Goal: Task Accomplishment & Management: Use online tool/utility

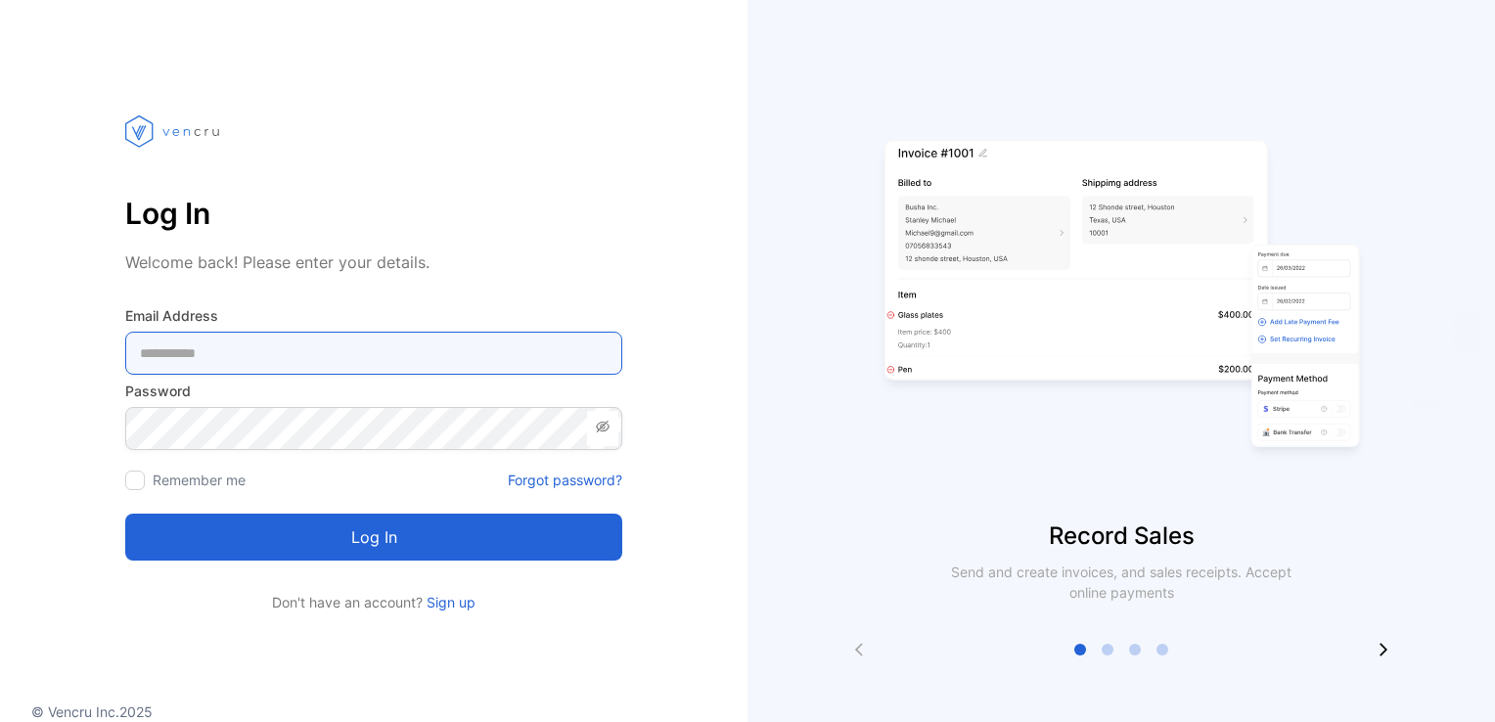
type Address-inputemail "**********"
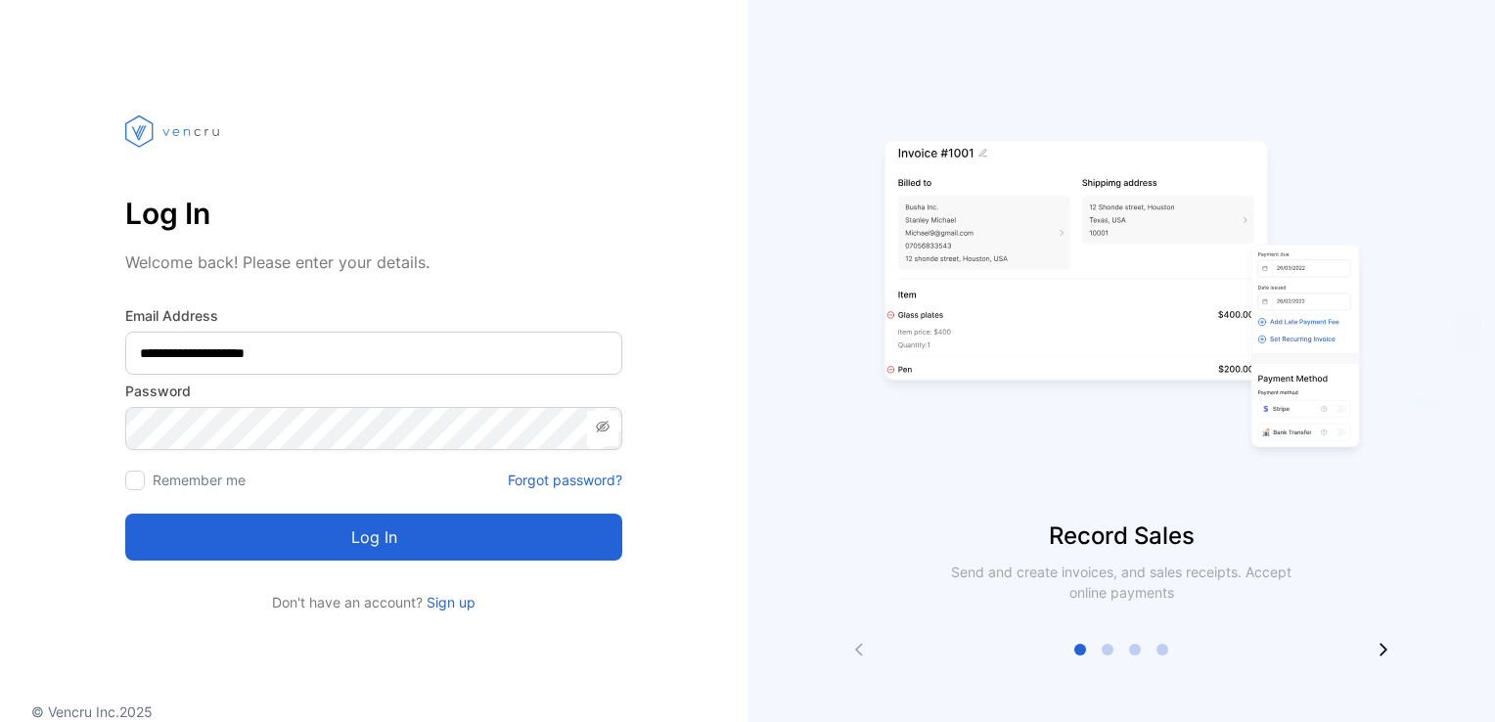
click at [357, 550] on button "Log in" at bounding box center [373, 537] width 497 height 47
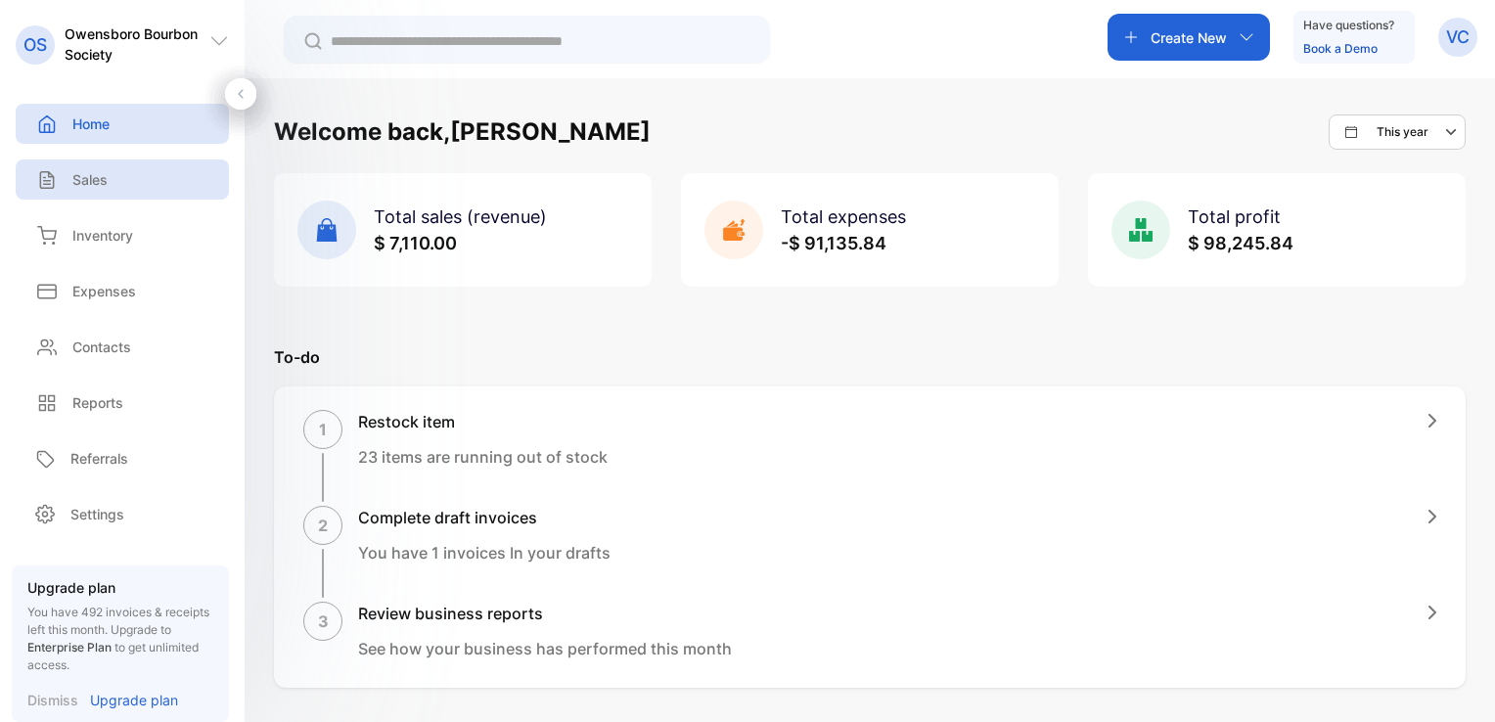
click at [99, 182] on p "Sales" at bounding box center [89, 179] width 35 height 21
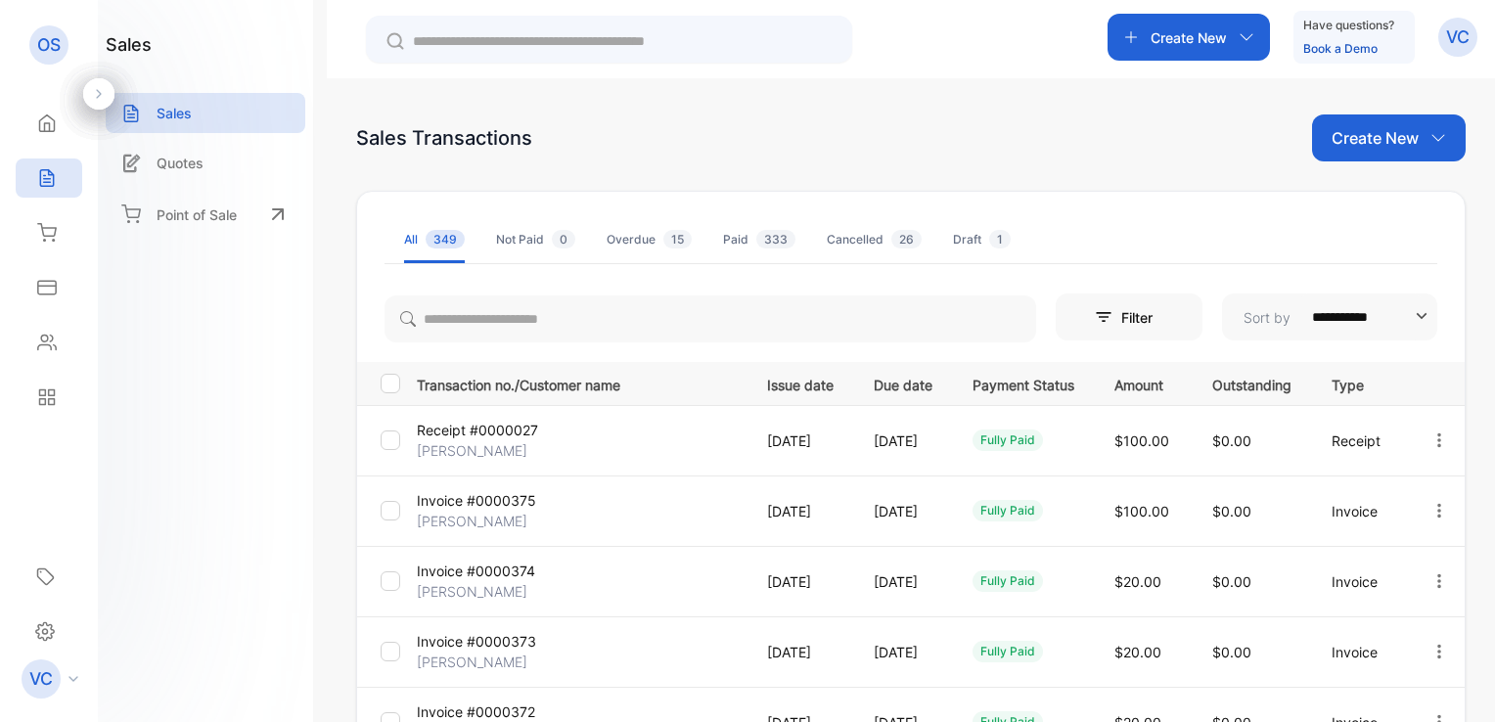
click at [1381, 135] on p "Create New" at bounding box center [1374, 137] width 87 height 23
click at [1379, 193] on span "Invoice" at bounding box center [1392, 203] width 46 height 21
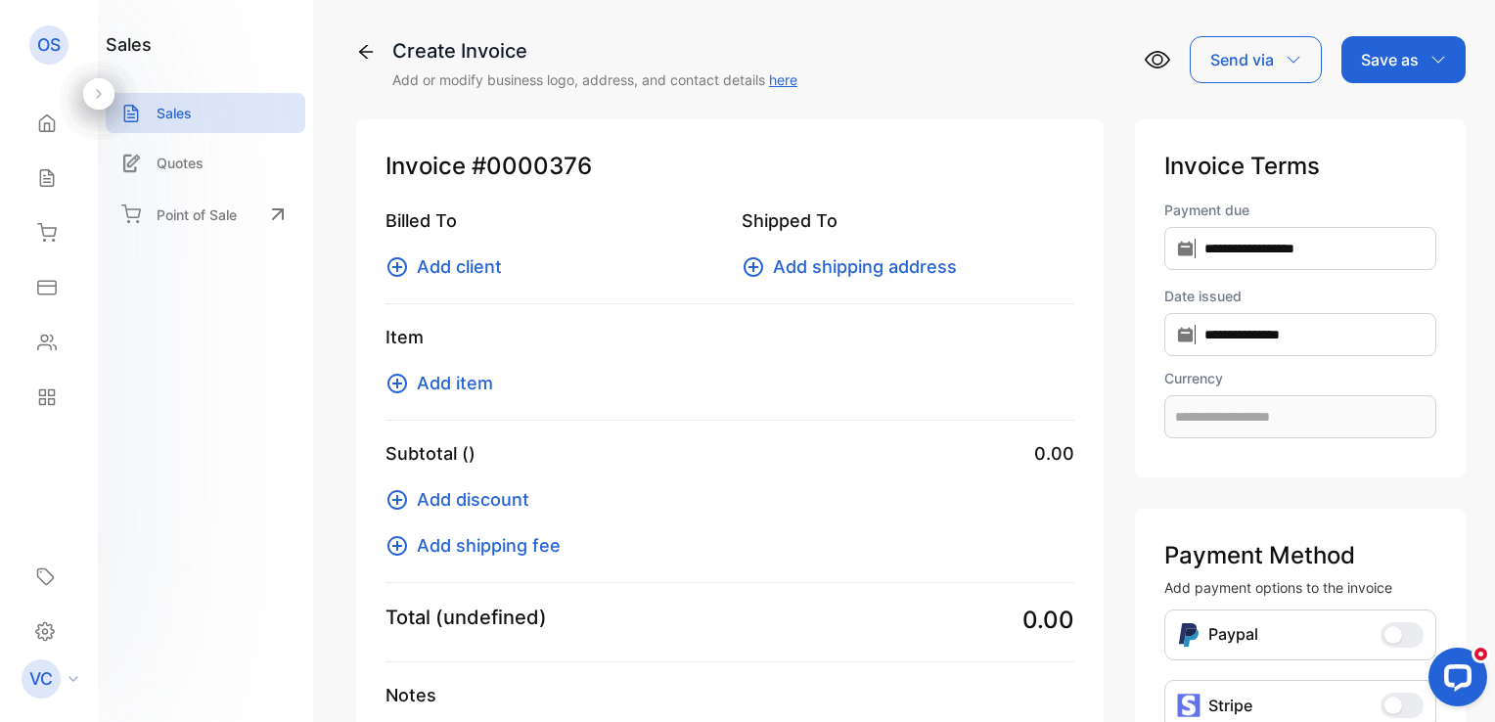
type input "**********"
click at [460, 260] on span "Add client" at bounding box center [459, 266] width 85 height 26
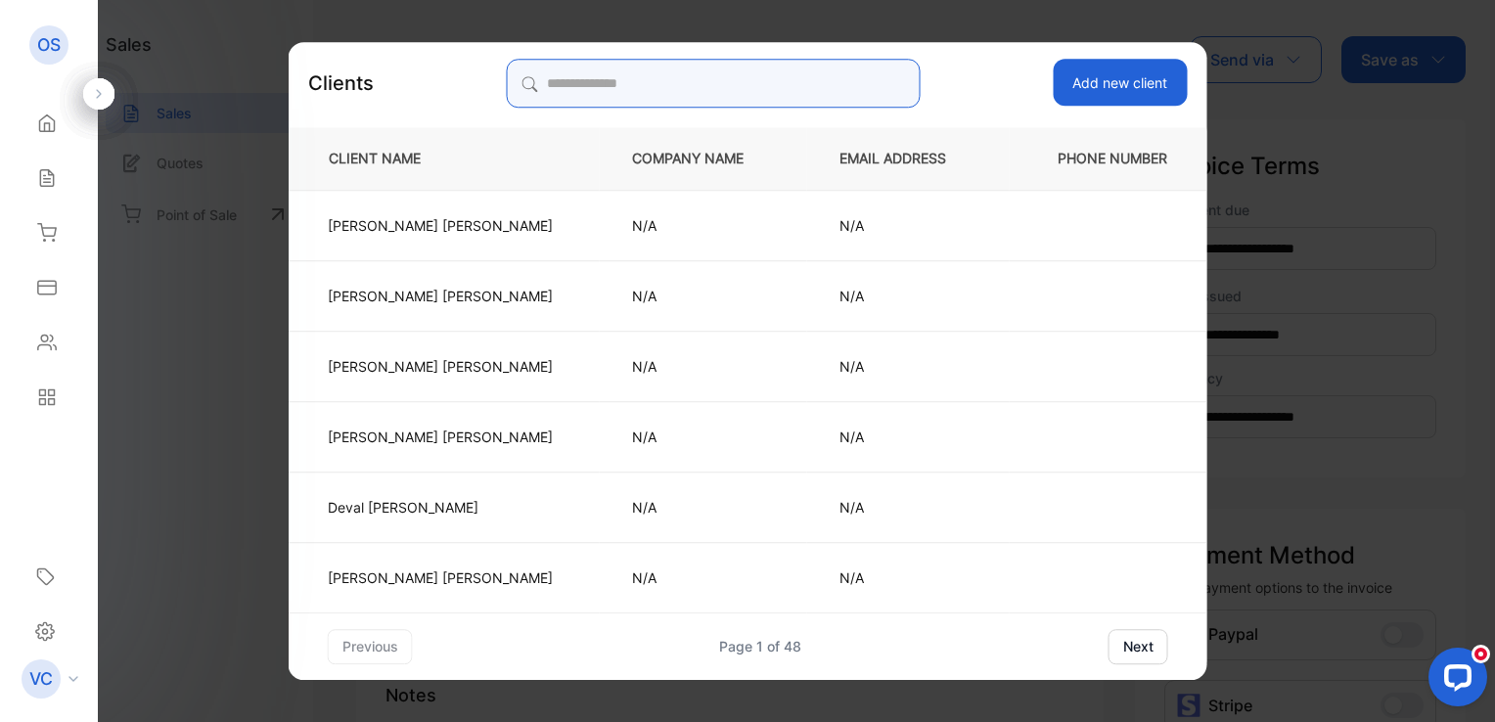
click at [611, 98] on input "search" at bounding box center [713, 83] width 413 height 49
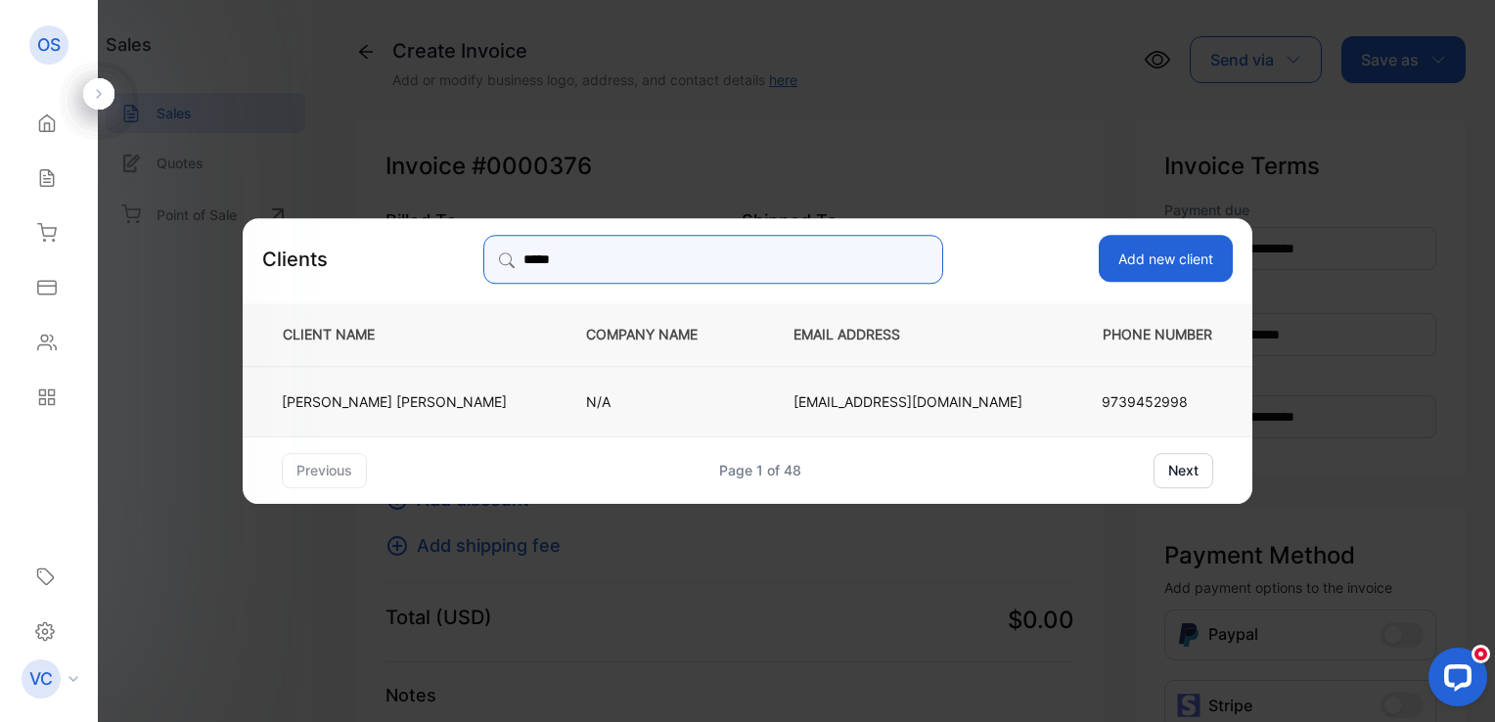
type input "*****"
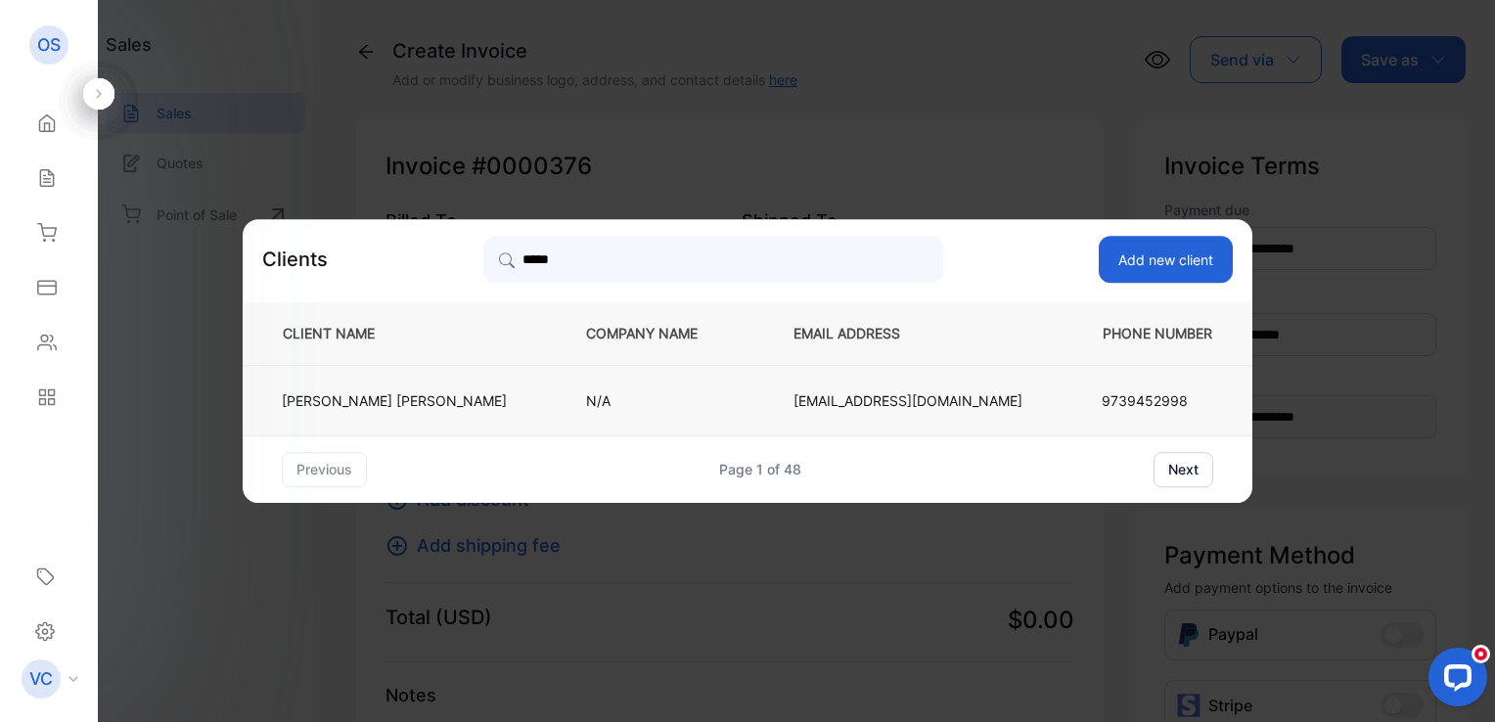
click at [450, 393] on p "[PERSON_NAME]" at bounding box center [394, 400] width 225 height 21
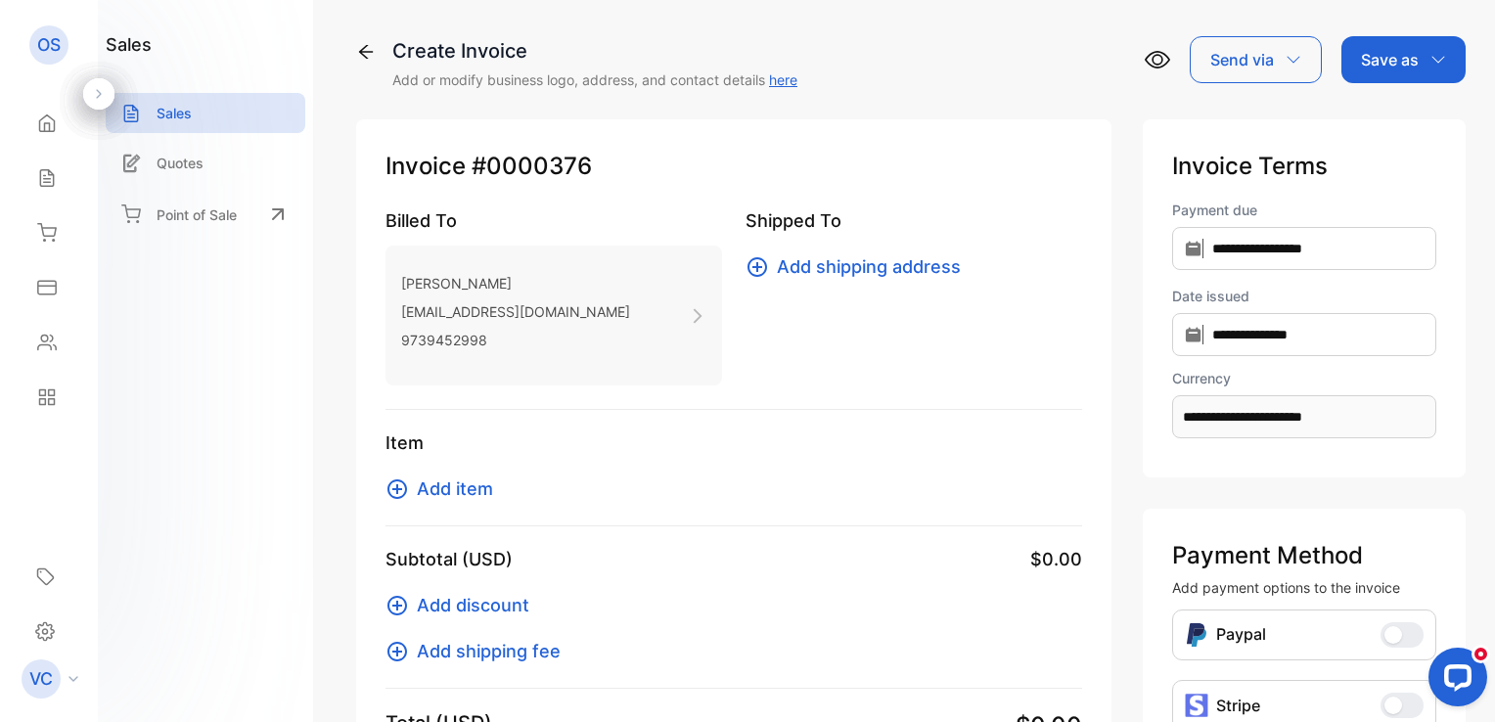
click at [457, 489] on span "Add item" at bounding box center [455, 488] width 76 height 26
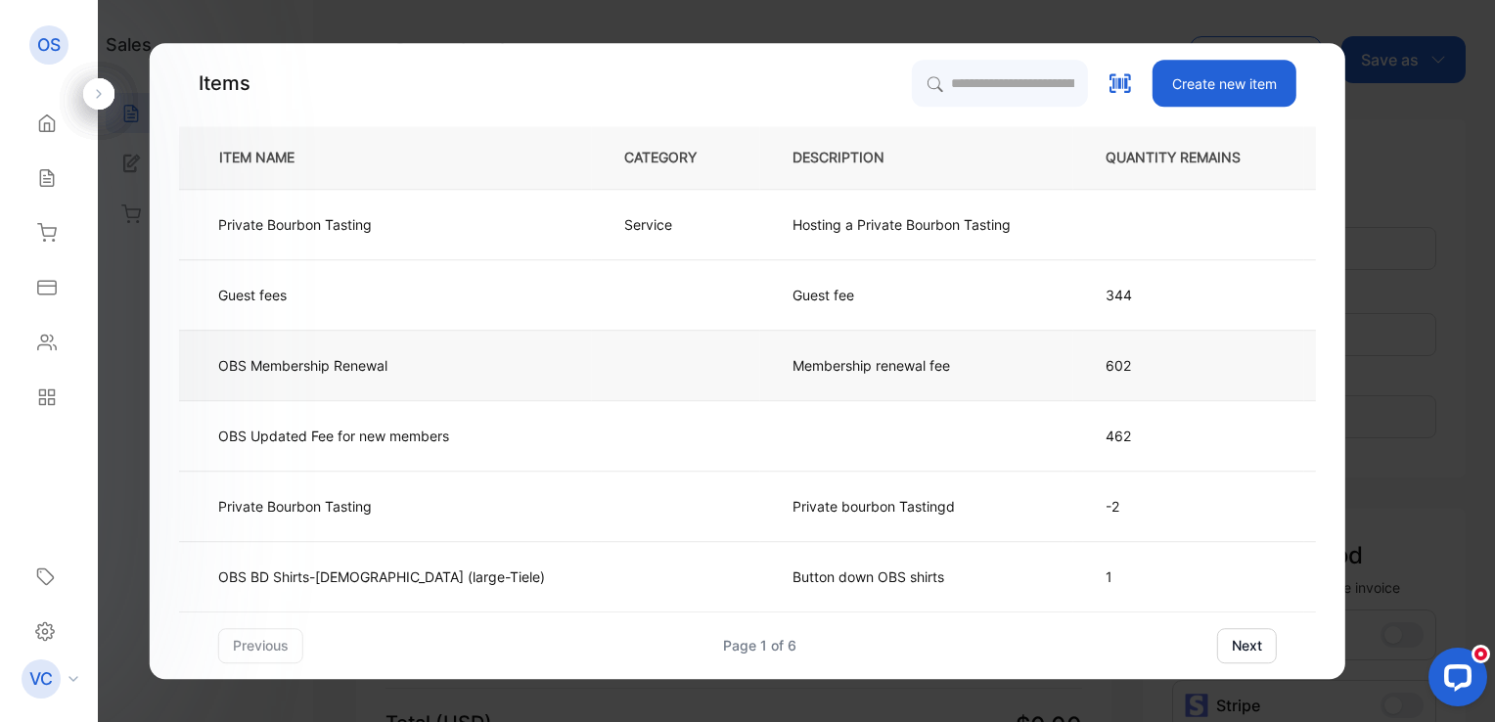
click at [760, 370] on td "Membership renewal fee" at bounding box center [916, 365] width 313 height 70
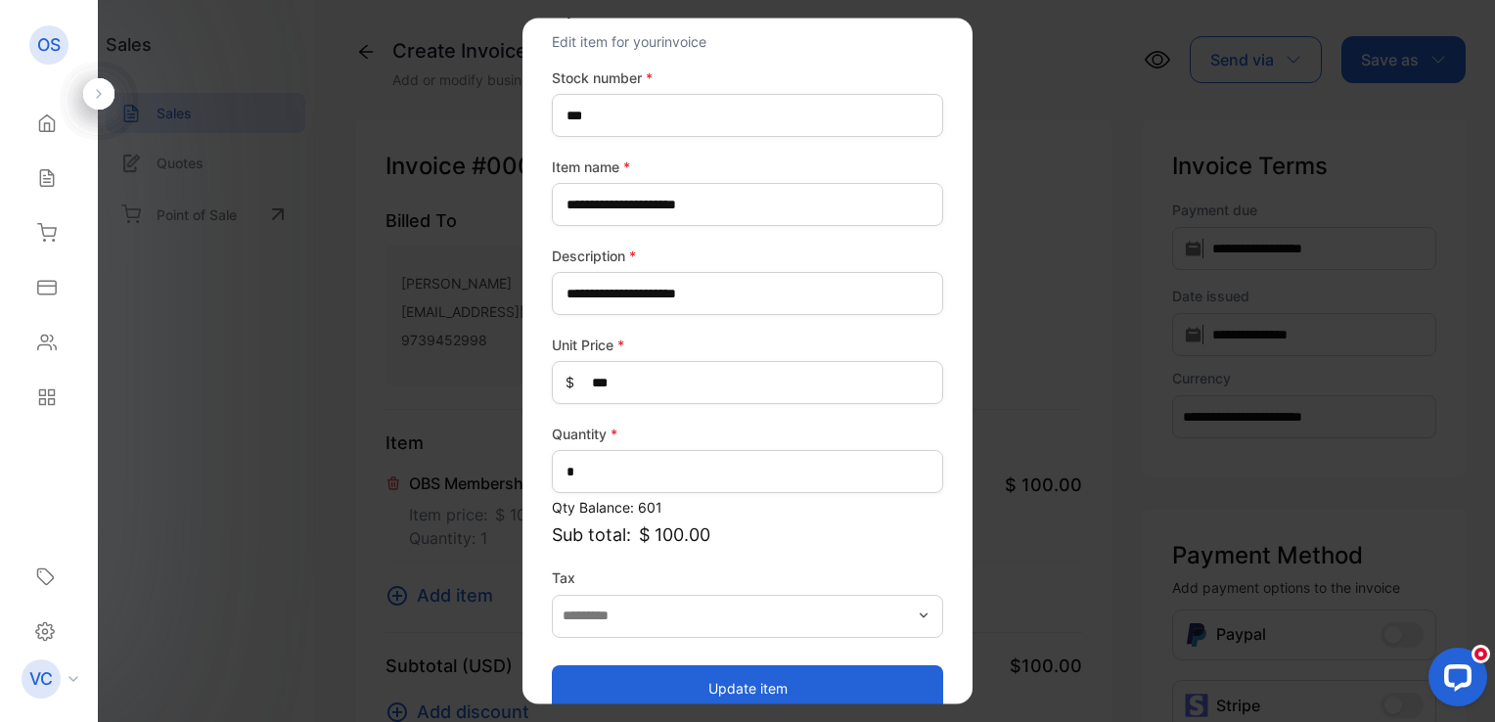
scroll to position [86, 0]
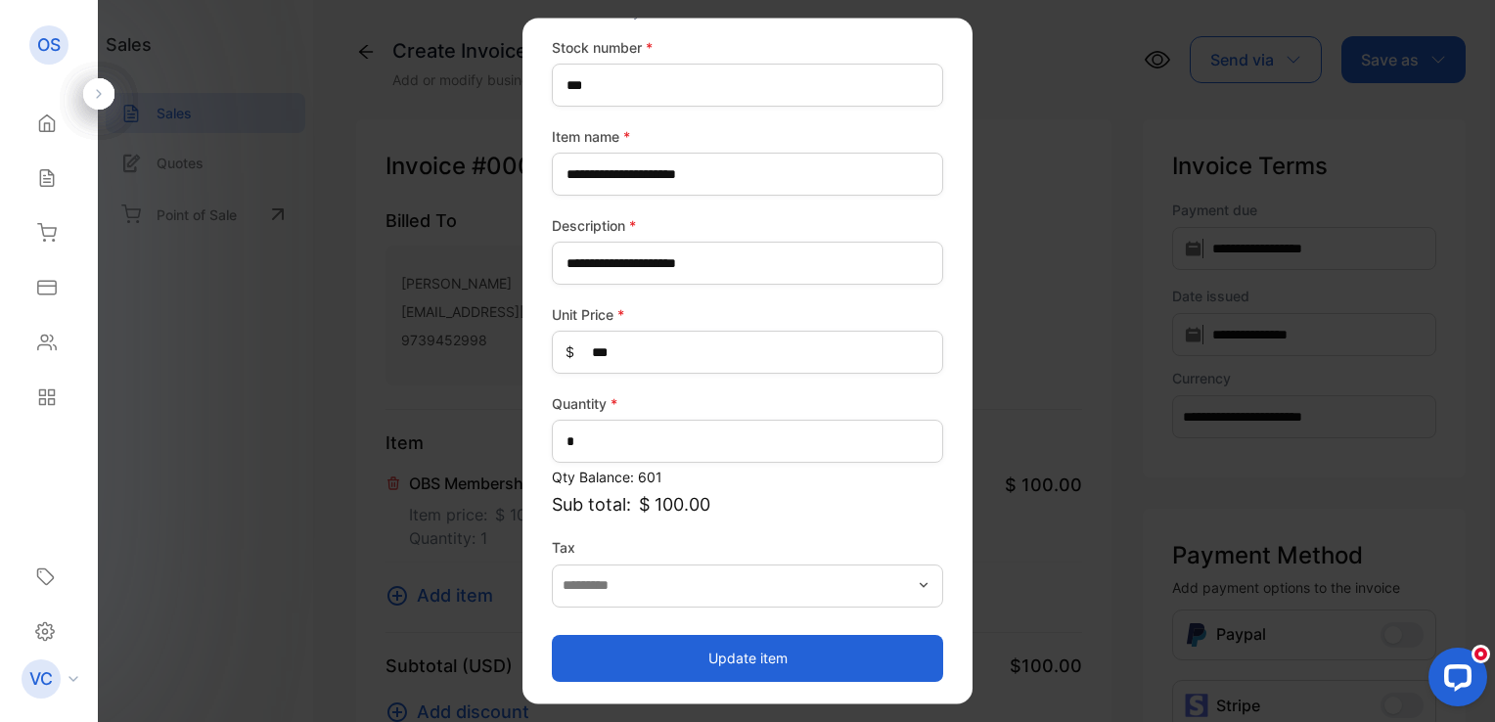
click at [733, 654] on button "Update item" at bounding box center [747, 658] width 391 height 47
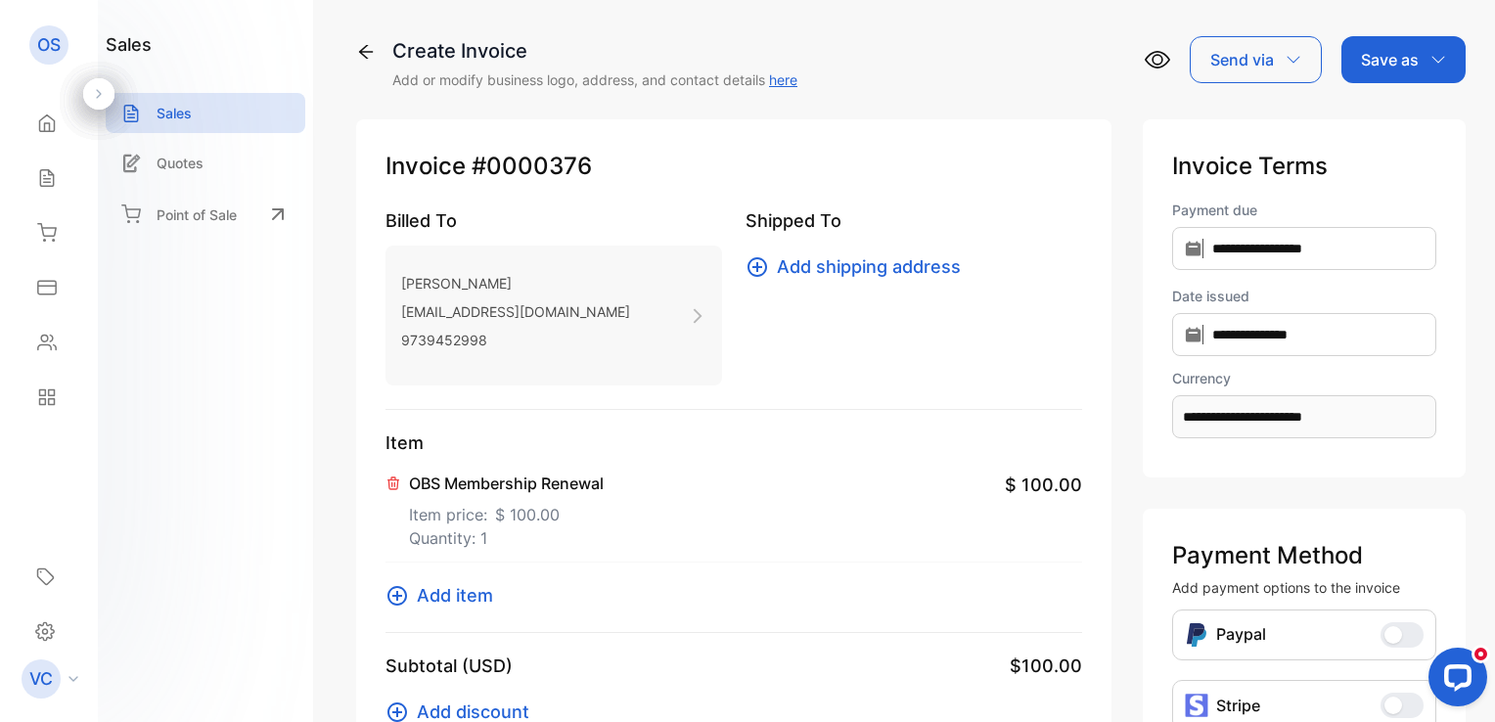
drag, startPoint x: 1379, startPoint y: 52, endPoint x: 1377, endPoint y: 65, distance: 12.9
click at [1380, 53] on p "Save as" at bounding box center [1390, 59] width 58 height 23
click at [1379, 120] on div "Invoice" at bounding box center [1398, 124] width 113 height 39
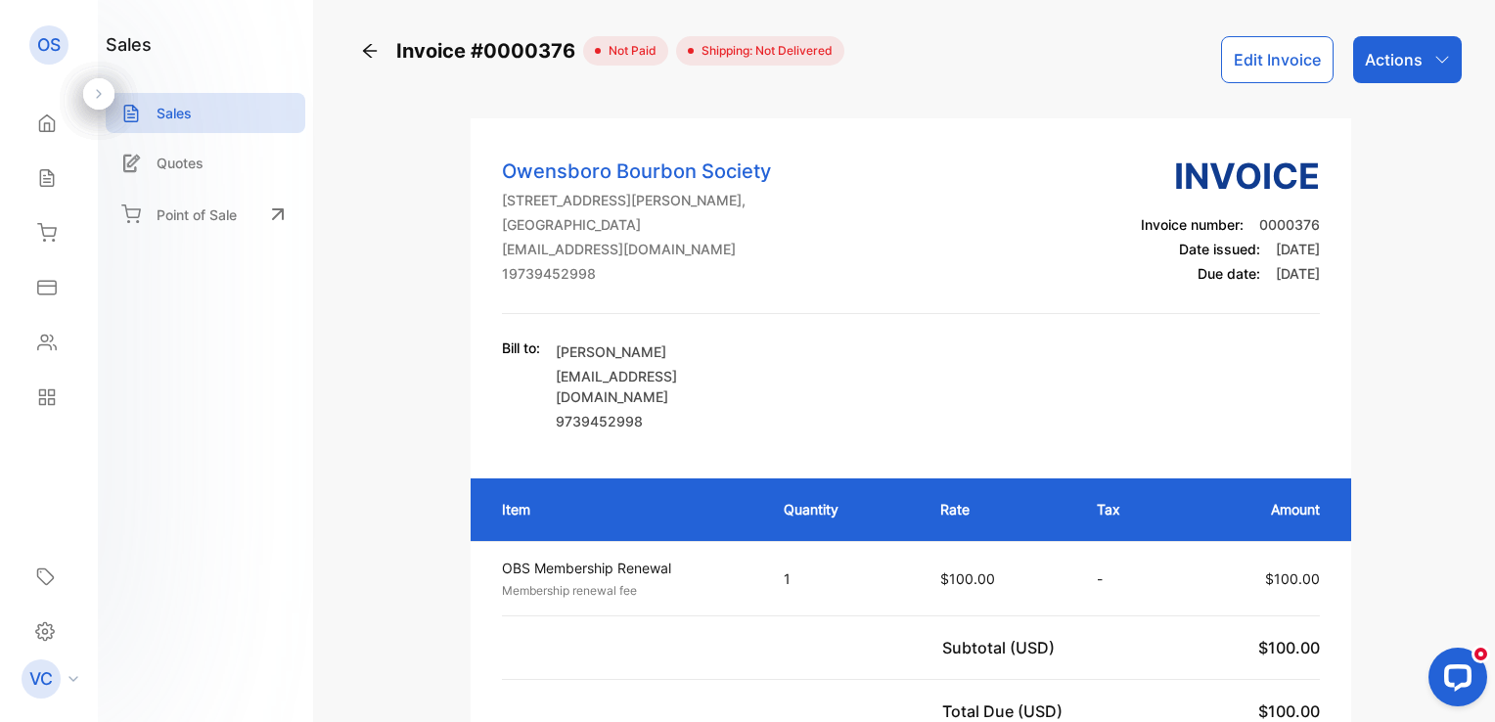
click at [1412, 61] on p "Actions" at bounding box center [1394, 59] width 58 height 23
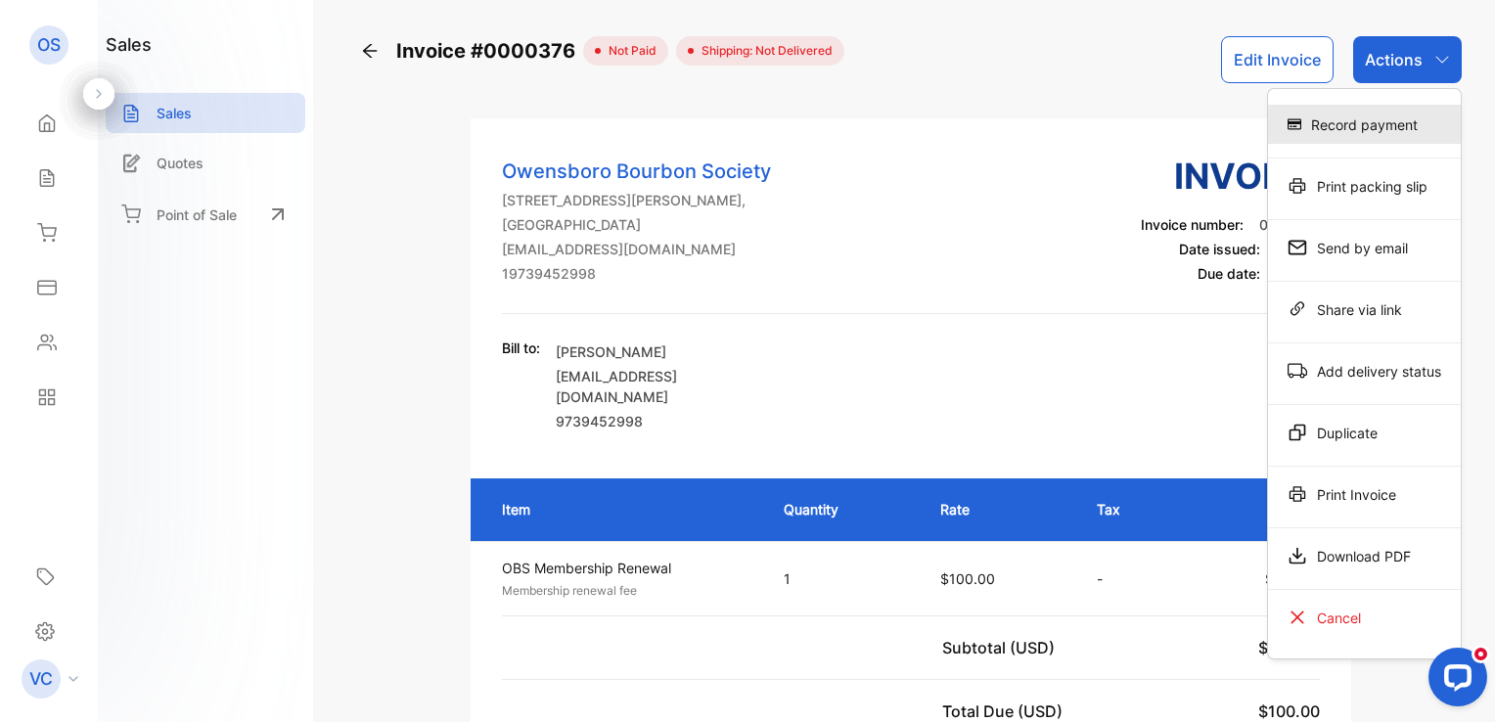
click at [1381, 120] on div "Record payment" at bounding box center [1364, 124] width 193 height 39
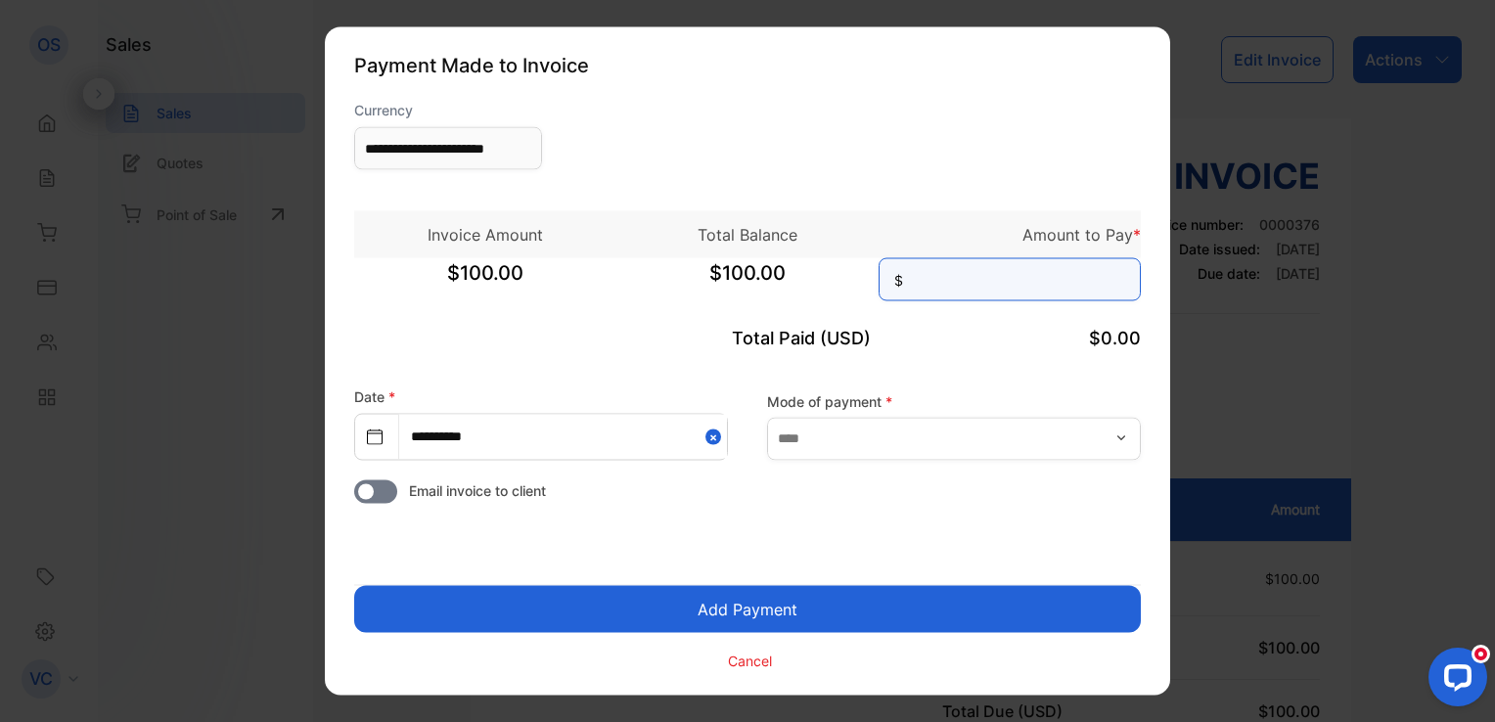
click at [951, 293] on input at bounding box center [1009, 279] width 262 height 43
type input "***"
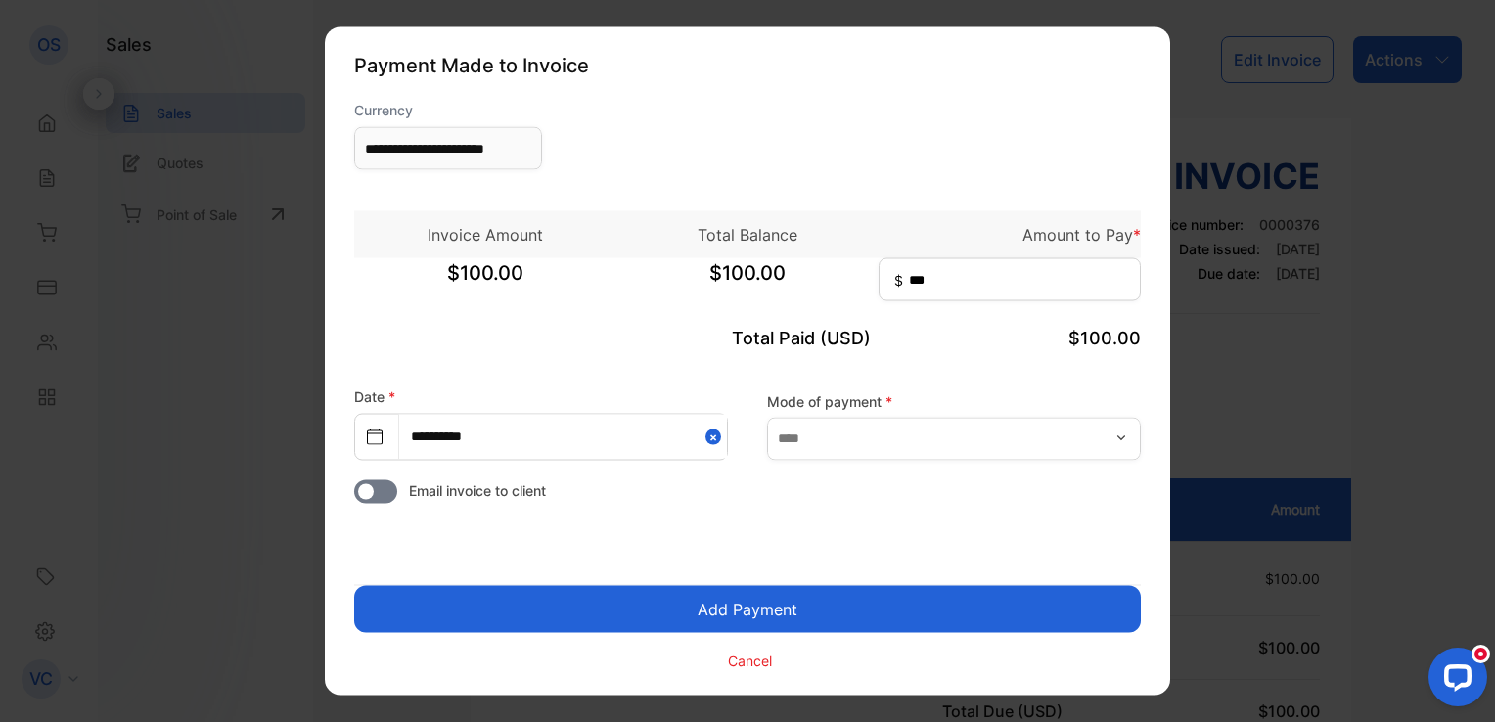
click at [838, 602] on button "Add Payment" at bounding box center [747, 609] width 787 height 47
